Goal: Transaction & Acquisition: Purchase product/service

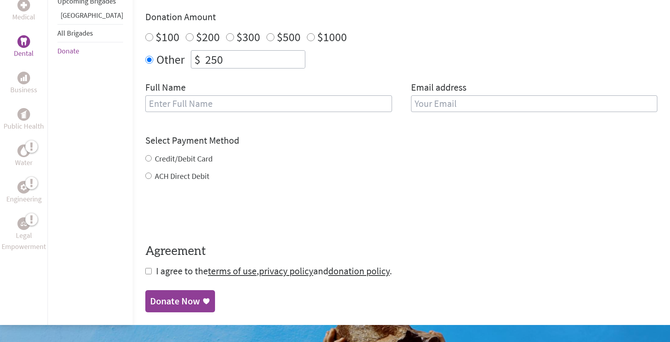
scroll to position [290, 0]
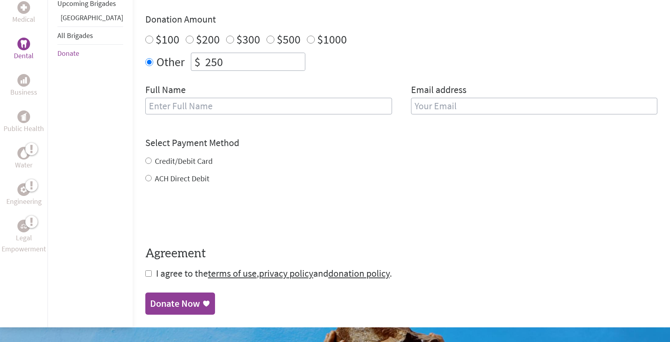
click at [155, 156] on label "Credit/Debit Card" at bounding box center [184, 161] width 58 height 10
click at [152, 158] on input "Credit/Debit Card" at bounding box center [148, 161] width 6 height 6
radio input "true"
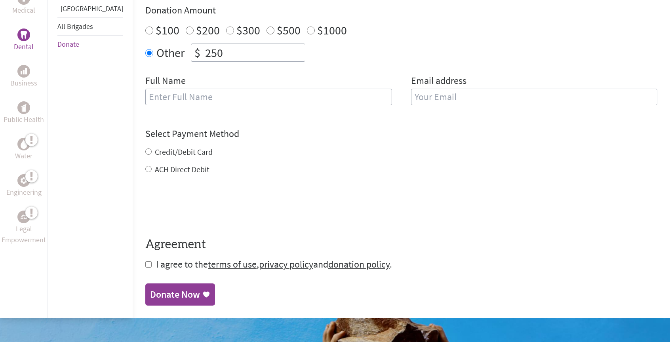
scroll to position [300, 0]
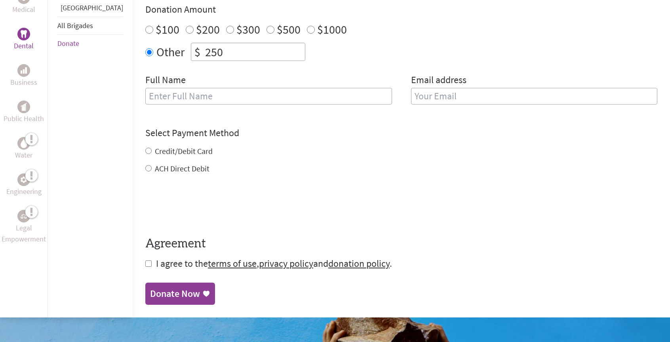
click at [155, 146] on label "Credit/Debit Card" at bounding box center [184, 151] width 58 height 10
click at [145, 148] on input "Credit/Debit Card" at bounding box center [148, 151] width 6 height 6
radio input "true"
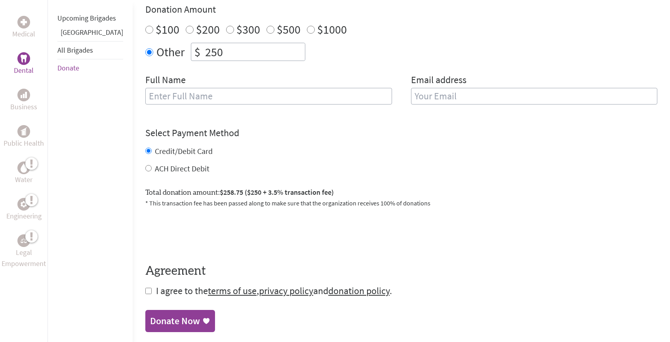
click at [145, 288] on input "checkbox" at bounding box center [148, 291] width 6 height 6
checkbox input "true"
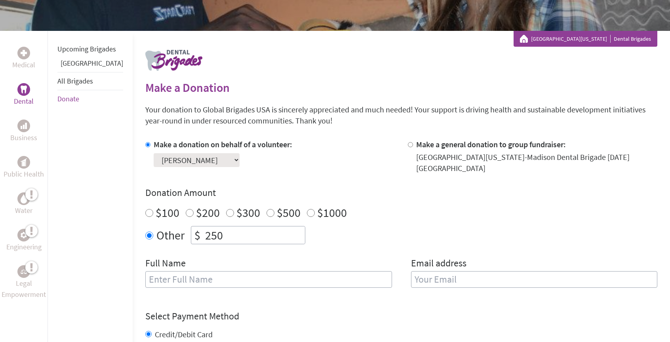
scroll to position [111, 0]
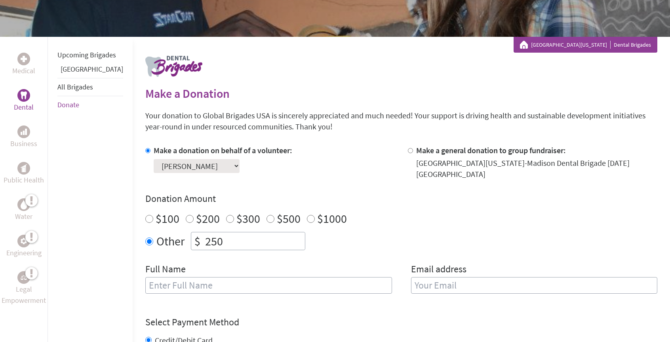
click at [217, 277] on input "text" at bounding box center [268, 285] width 247 height 17
type input "[PERSON_NAME]"
type input "[EMAIL_ADDRESS][DOMAIN_NAME]"
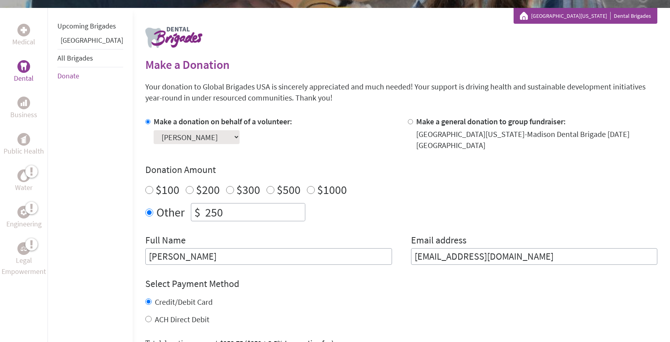
scroll to position [146, 0]
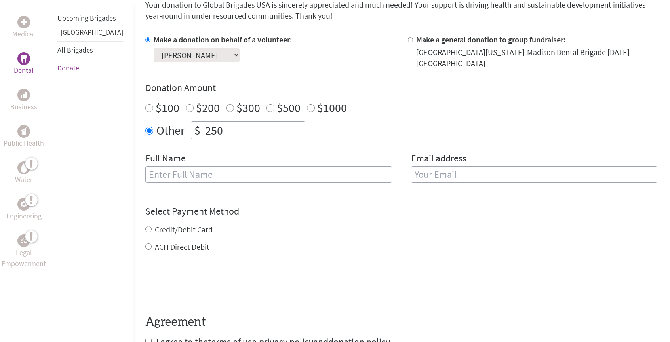
scroll to position [222, 0]
click at [201, 170] on input "text" at bounding box center [268, 173] width 247 height 17
type input "[PERSON_NAME]"
type input "[EMAIL_ADDRESS][DOMAIN_NAME]"
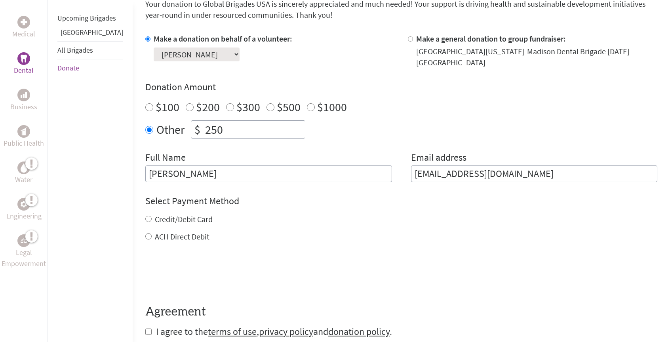
click at [162, 214] on label "Credit/Debit Card" at bounding box center [184, 219] width 58 height 10
click at [152, 216] on input "Credit/Debit Card" at bounding box center [148, 219] width 6 height 6
radio input "true"
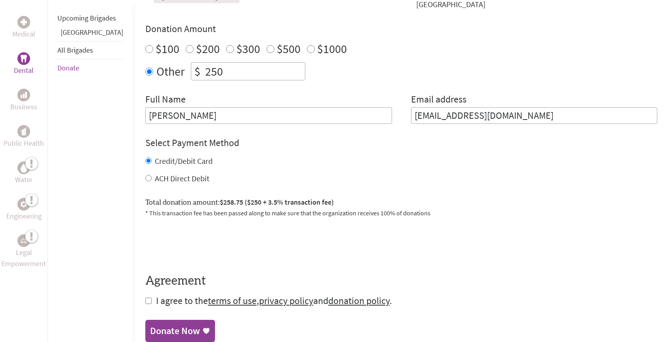
scroll to position [295, 0]
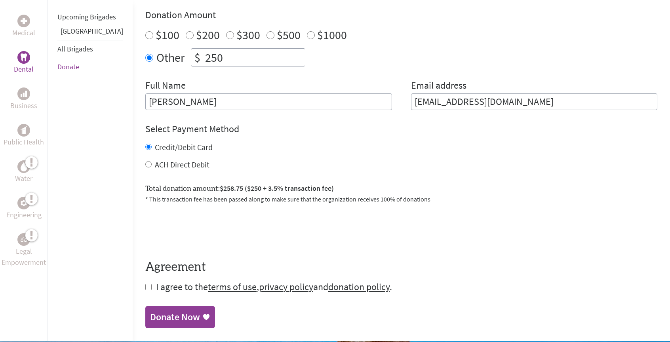
click at [145, 284] on input "checkbox" at bounding box center [148, 287] width 6 height 6
checkbox input "true"
click at [166, 312] on div "Donate Now" at bounding box center [175, 318] width 50 height 13
